Goal: Use online tool/utility

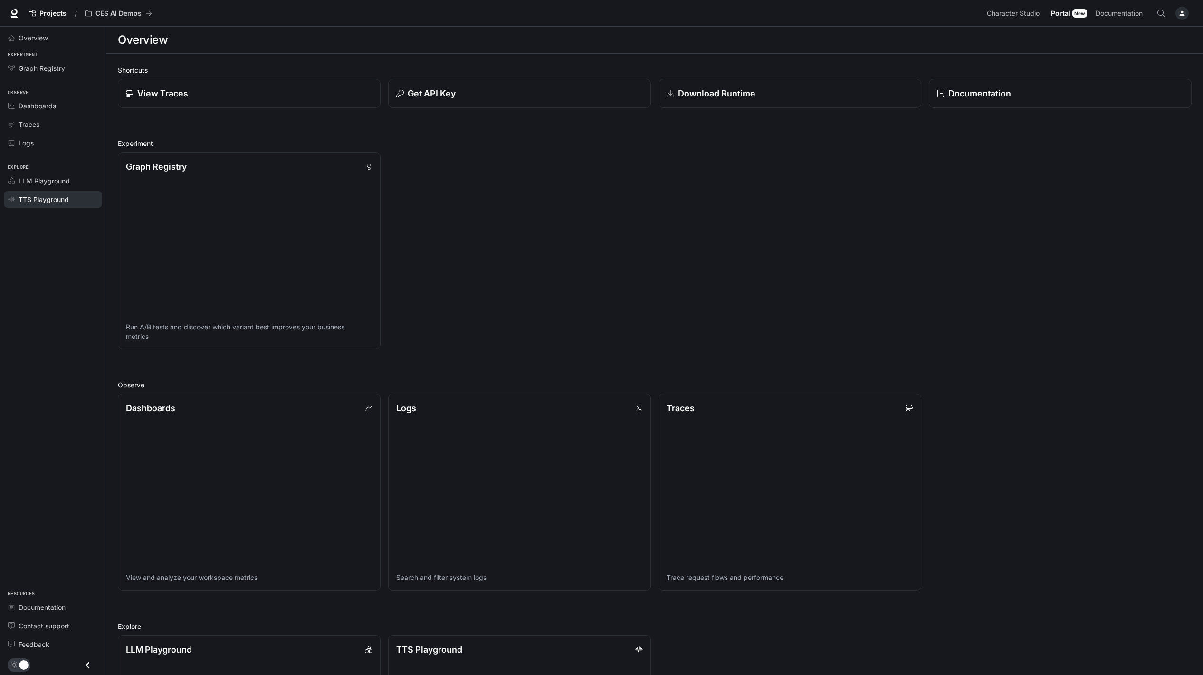
click at [21, 195] on span "TTS Playground" at bounding box center [44, 199] width 50 height 10
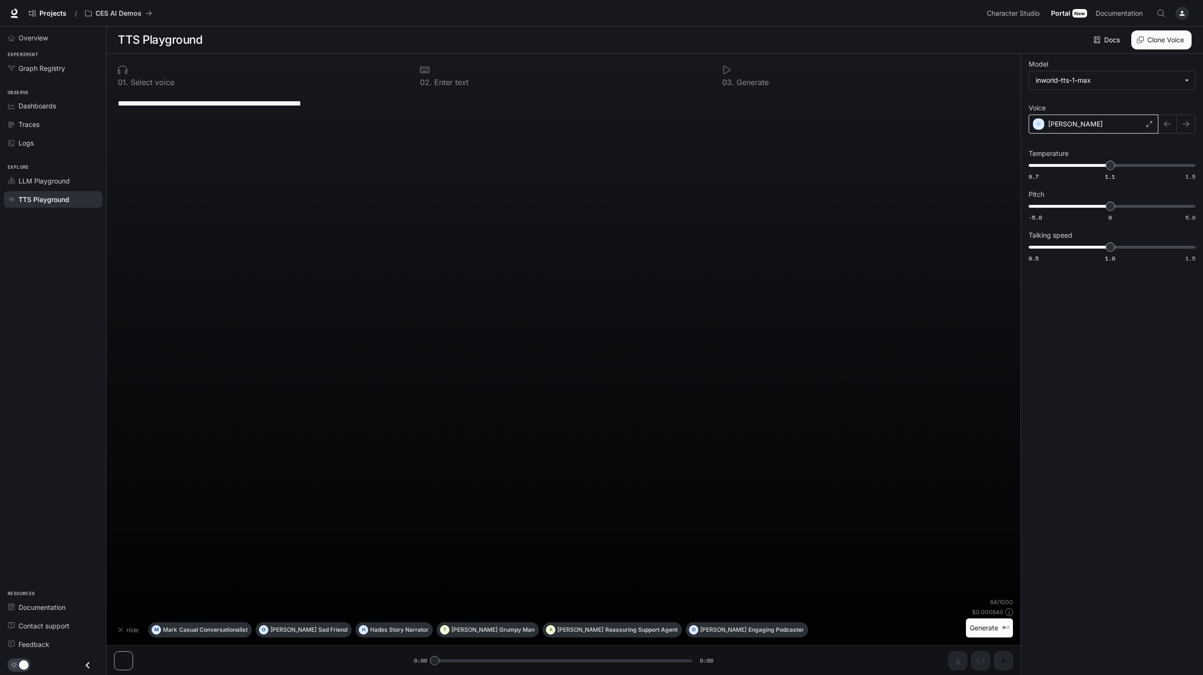
click at [1094, 131] on div "[PERSON_NAME]" at bounding box center [1094, 124] width 130 height 19
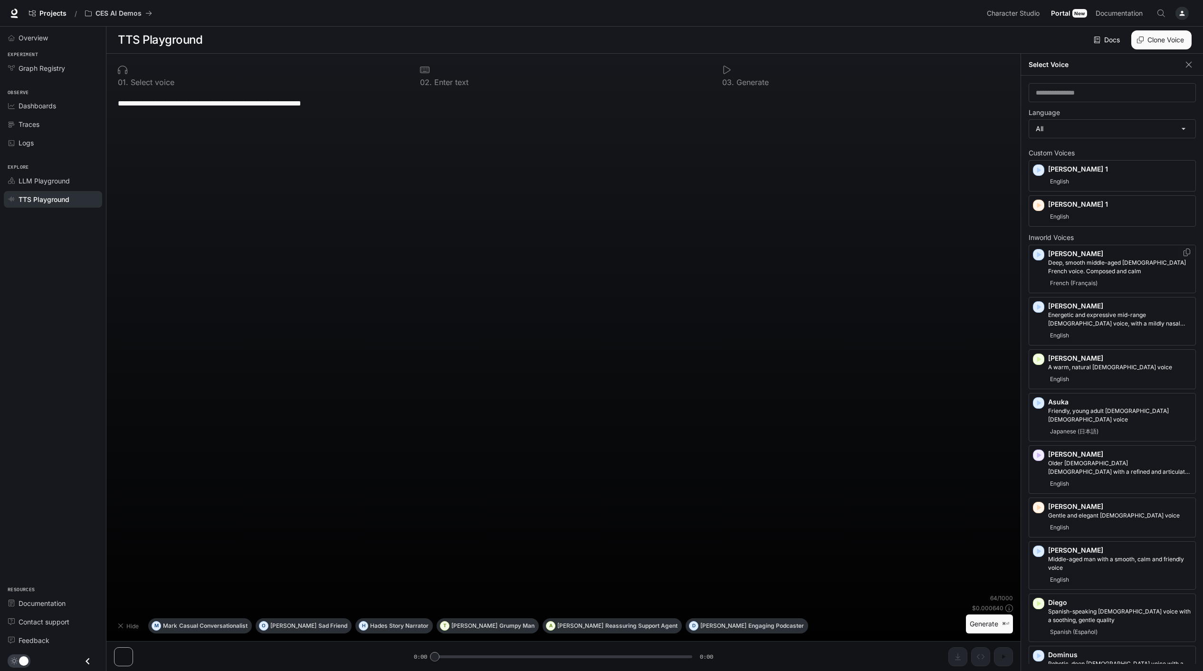
click at [1103, 252] on p "[PERSON_NAME]" at bounding box center [1120, 254] width 144 height 10
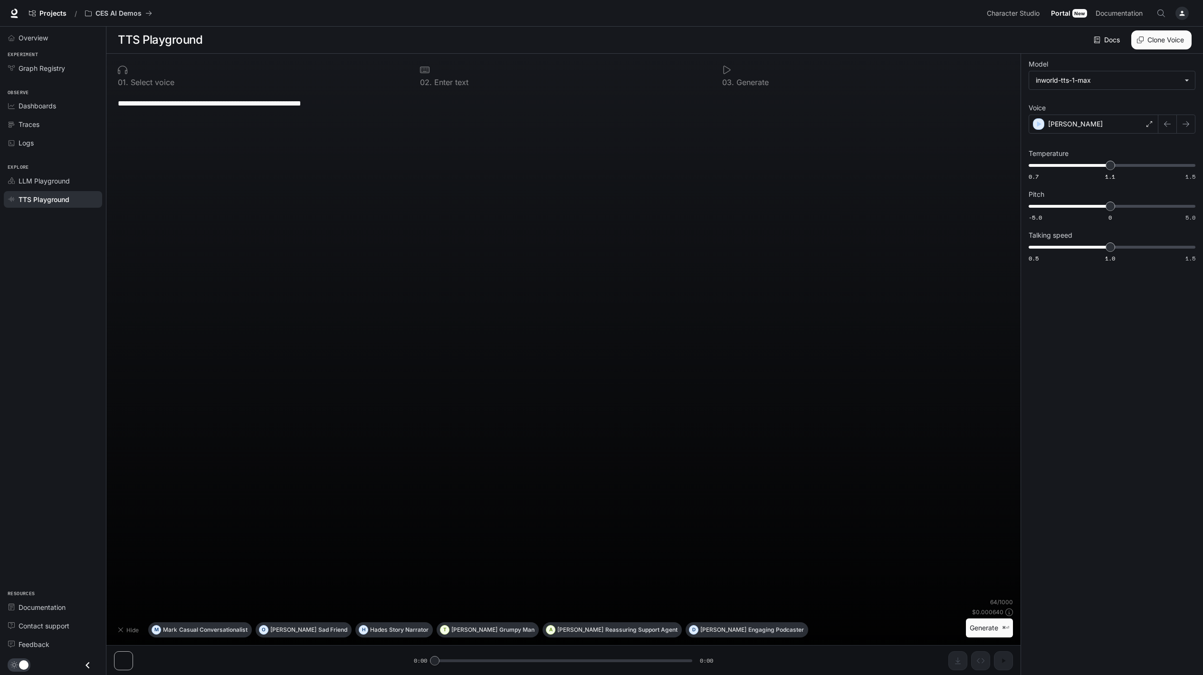
click at [988, 630] on button "Generate ⌘⏎" at bounding box center [989, 627] width 47 height 19
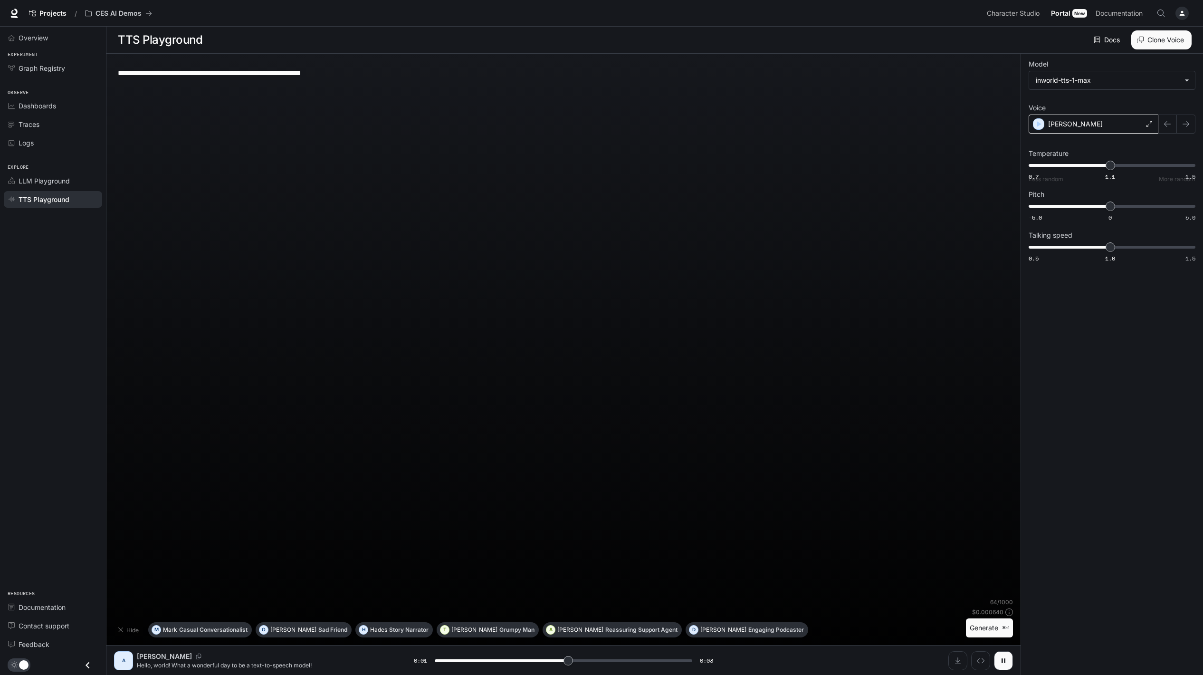
click at [1089, 124] on div "[PERSON_NAME]" at bounding box center [1094, 124] width 130 height 19
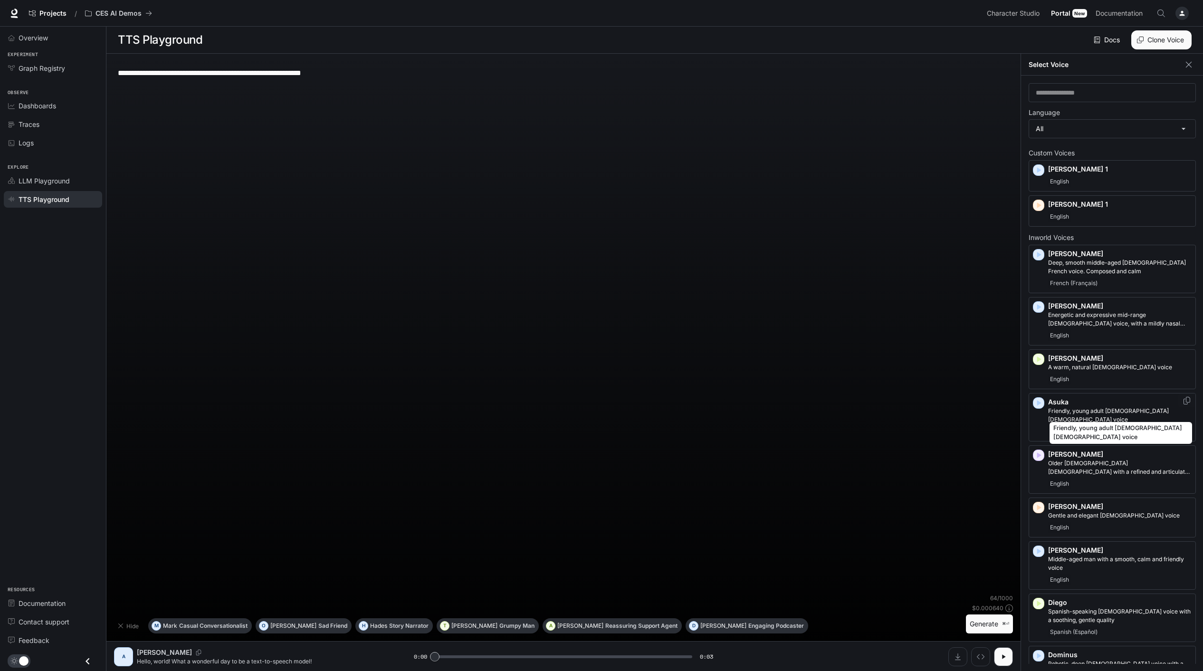
click at [1129, 408] on p "Friendly, young adult [DEMOGRAPHIC_DATA] [DEMOGRAPHIC_DATA] voice" at bounding box center [1120, 415] width 144 height 17
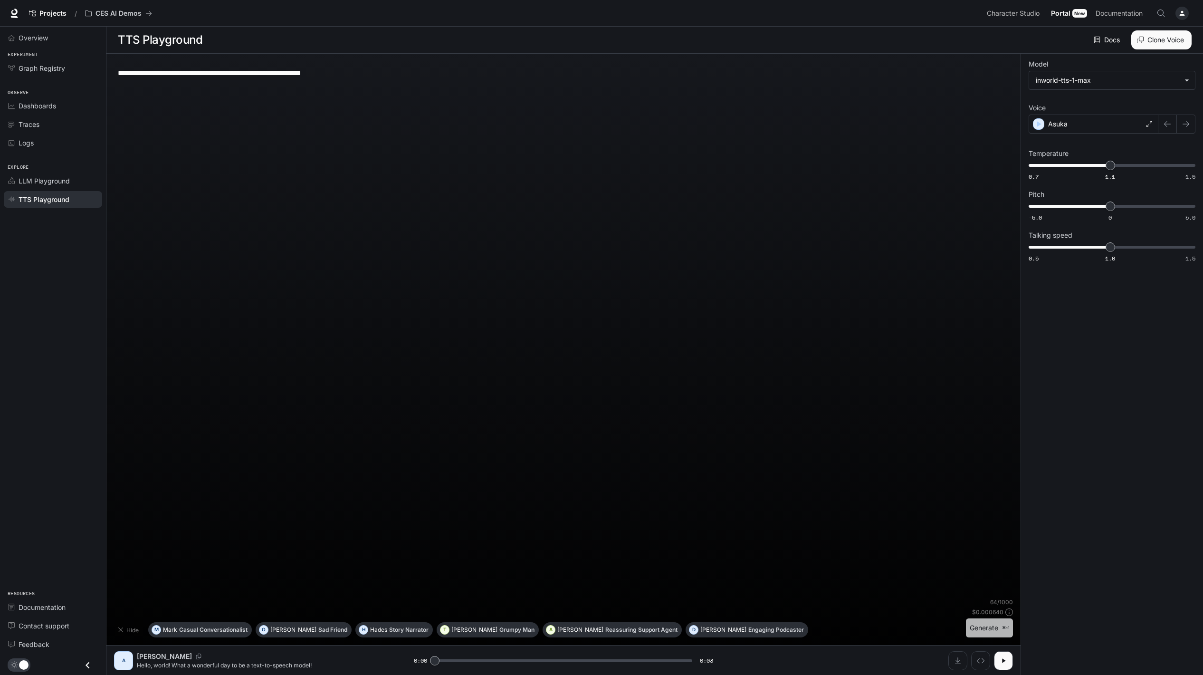
click at [993, 629] on button "Generate ⌘⏎" at bounding box center [989, 627] width 47 height 19
click at [1100, 130] on div "Asuka" at bounding box center [1094, 124] width 130 height 19
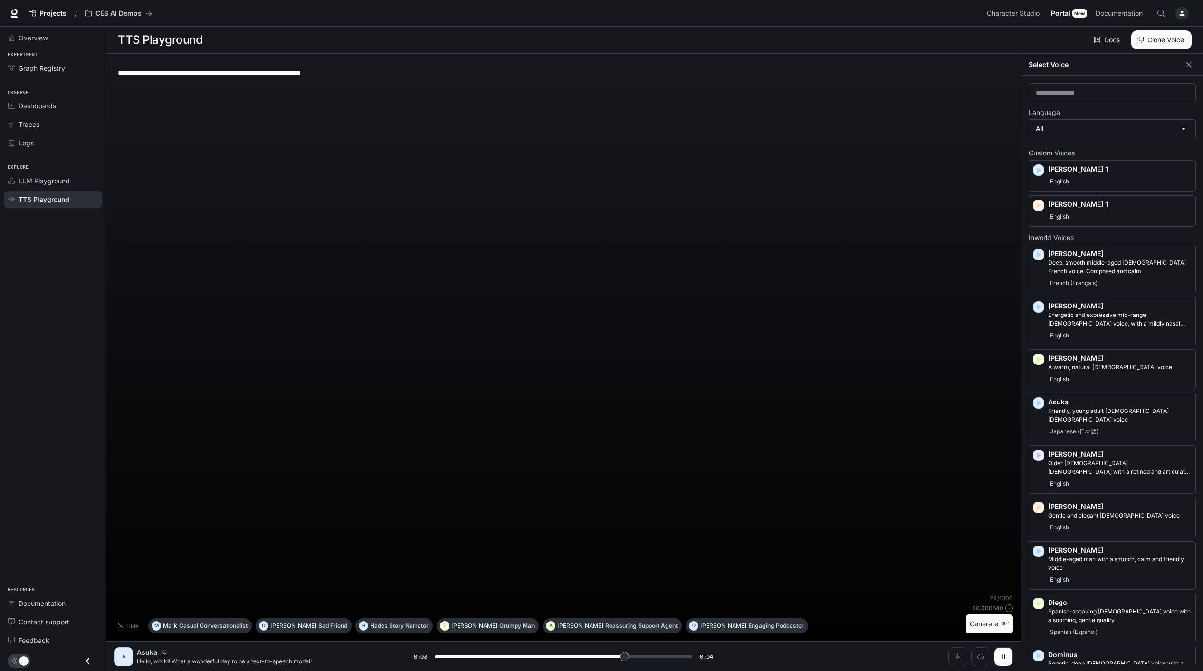
click at [865, 174] on div "**********" at bounding box center [563, 327] width 899 height 533
type input "*"
click at [343, 151] on div "**********" at bounding box center [563, 327] width 899 height 533
